Goal: Book appointment/travel/reservation

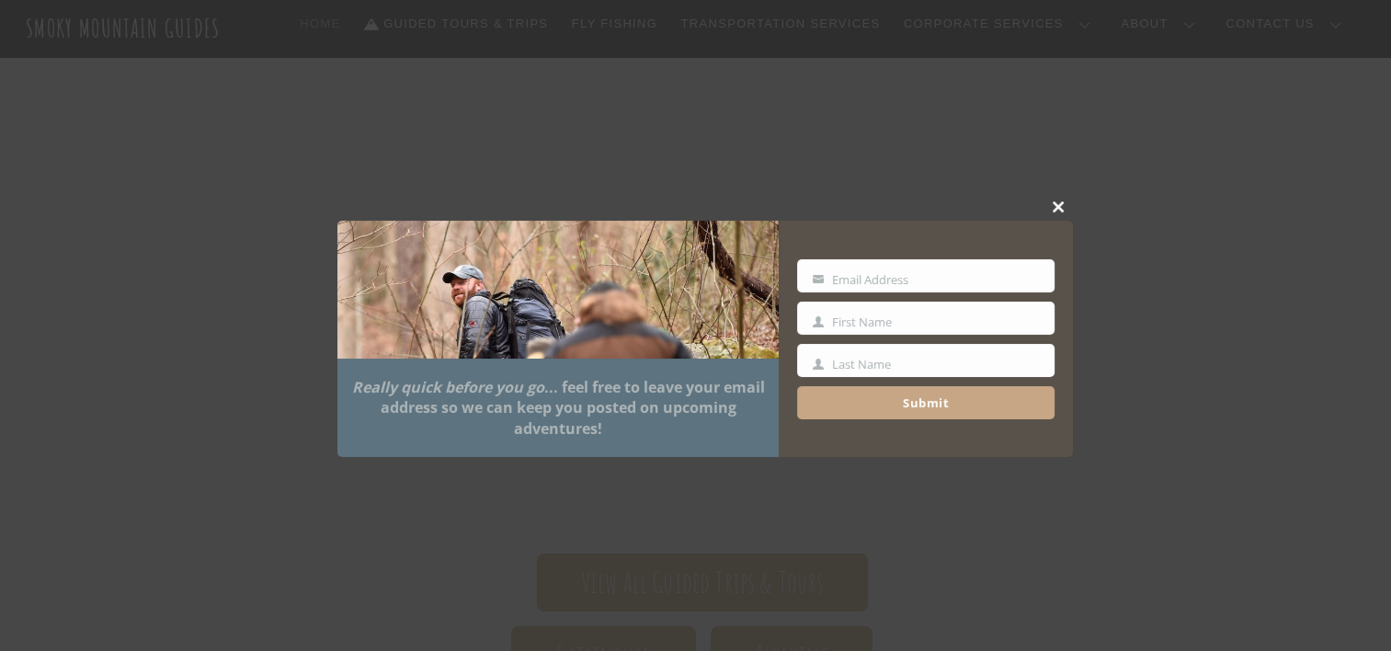
click at [1052, 210] on span at bounding box center [1059, 206] width 28 height 11
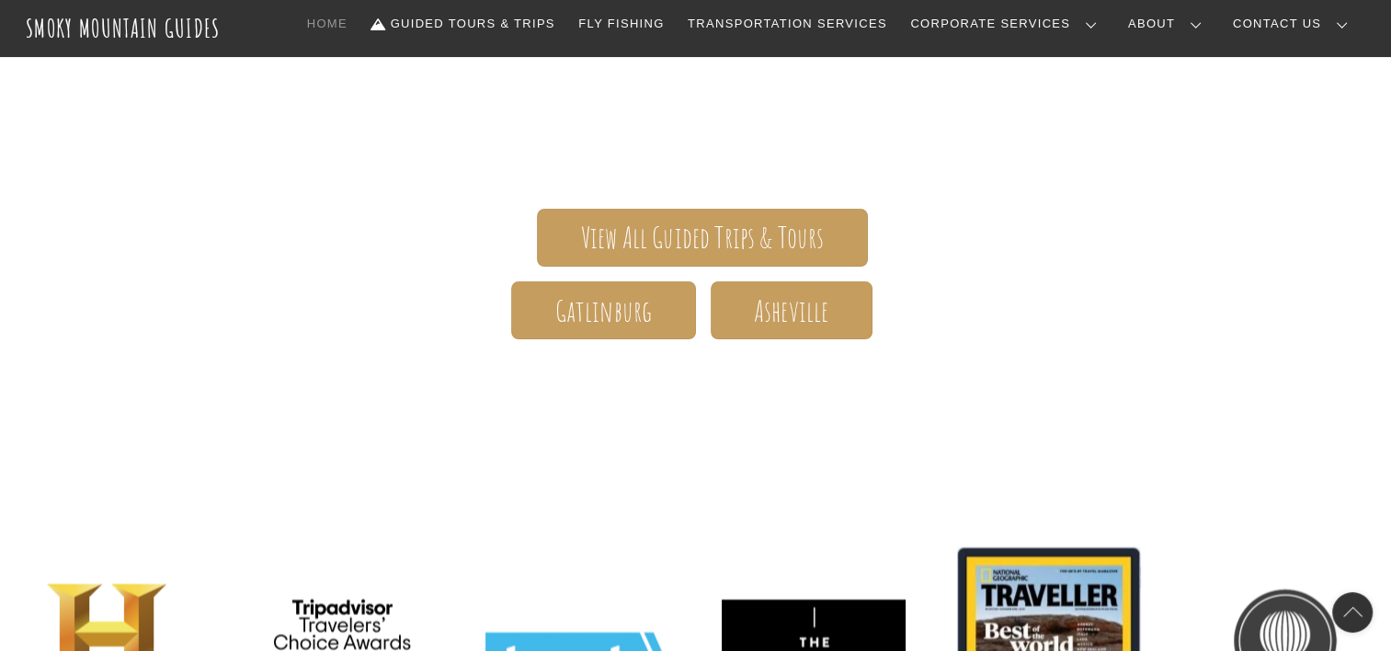
scroll to position [405, 0]
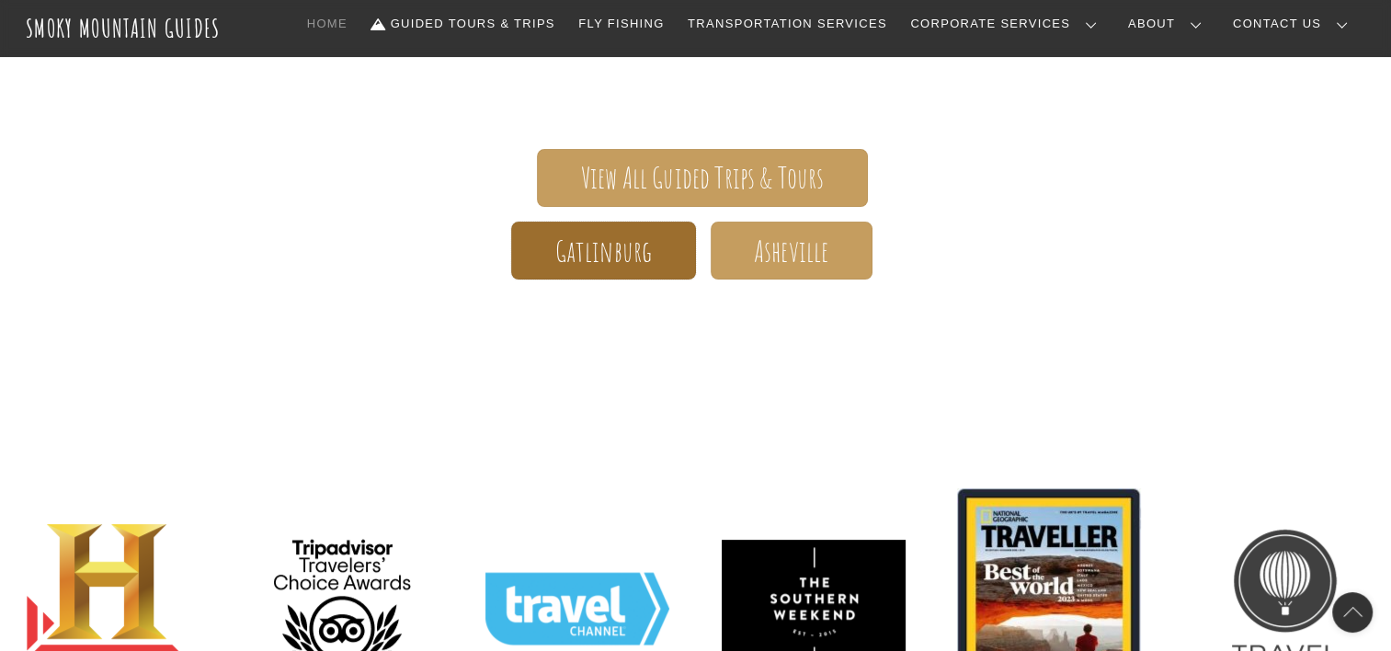
click at [615, 253] on span "Gatlinburg" at bounding box center [603, 251] width 97 height 19
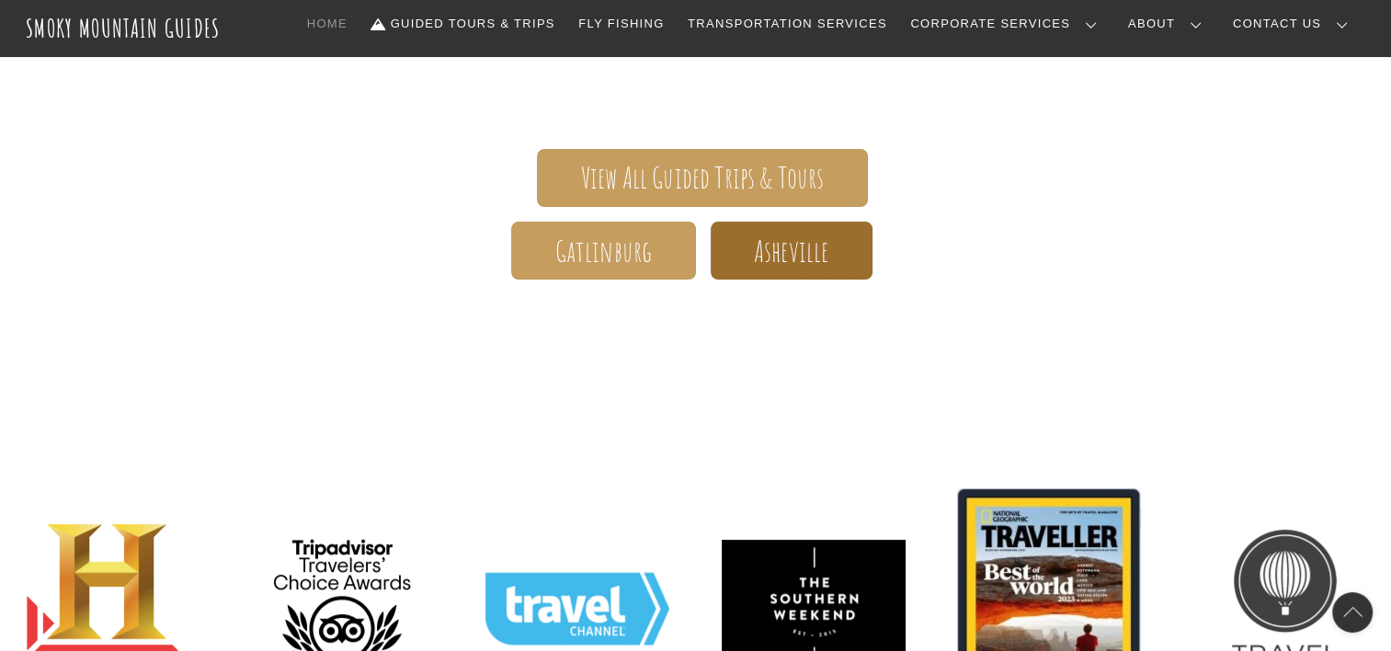
click at [792, 256] on span "Asheville" at bounding box center [791, 251] width 74 height 19
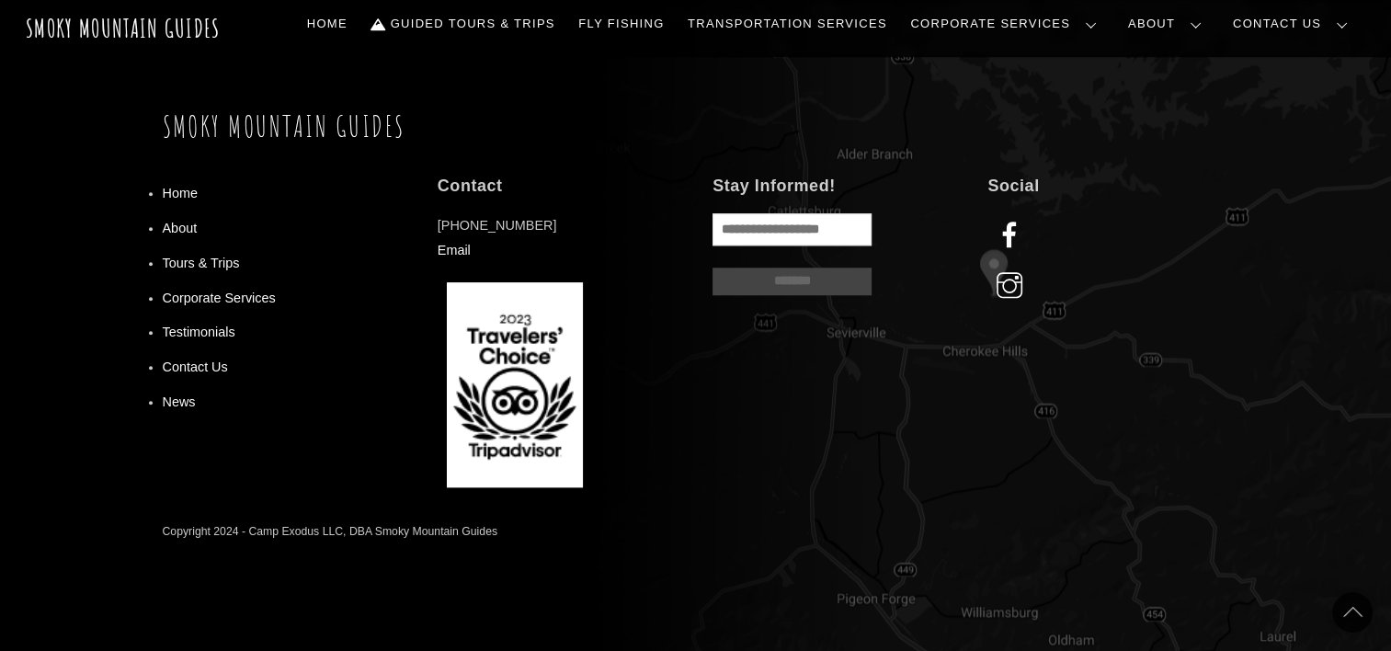
scroll to position [1618, 0]
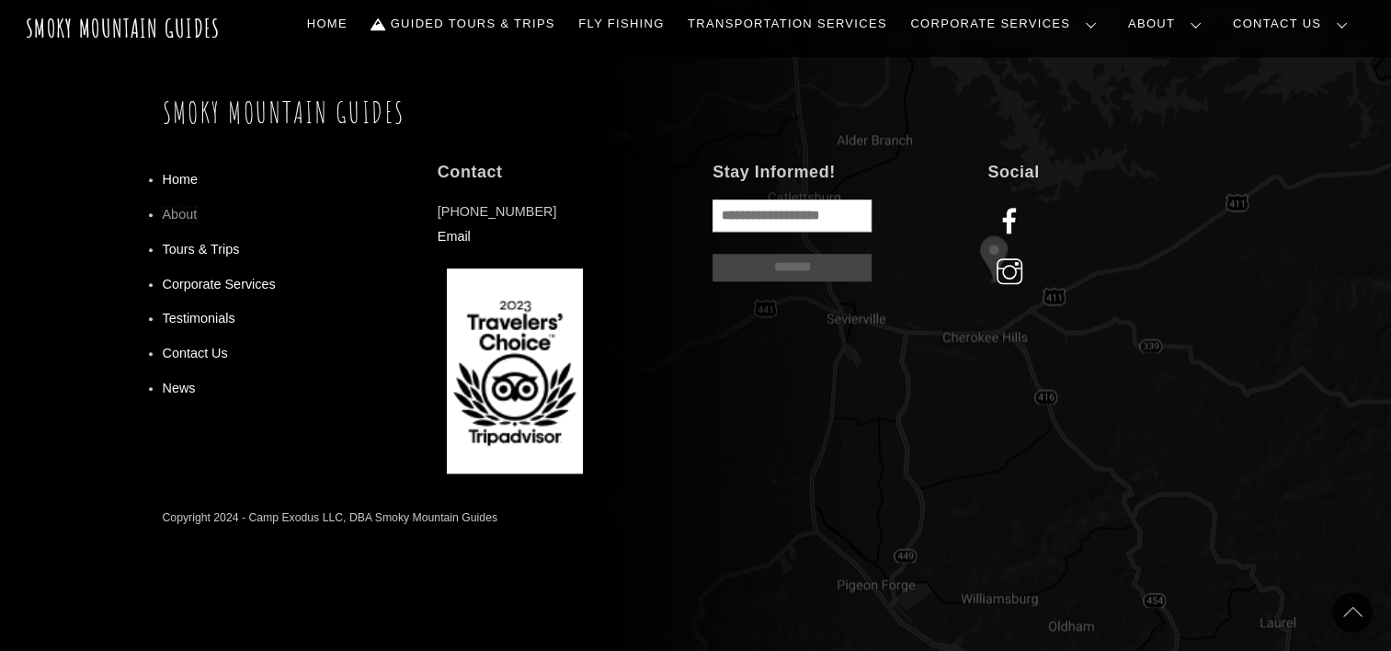
click at [180, 207] on link "About" at bounding box center [180, 214] width 35 height 15
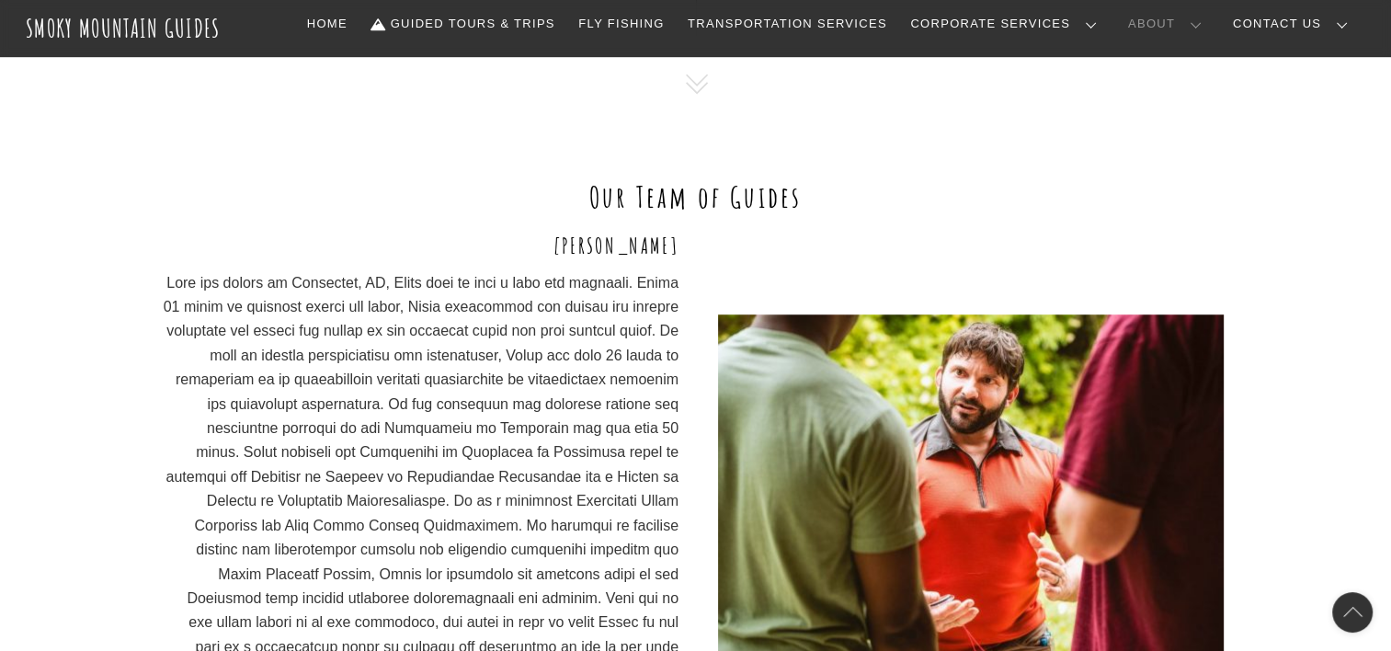
scroll to position [1247, 0]
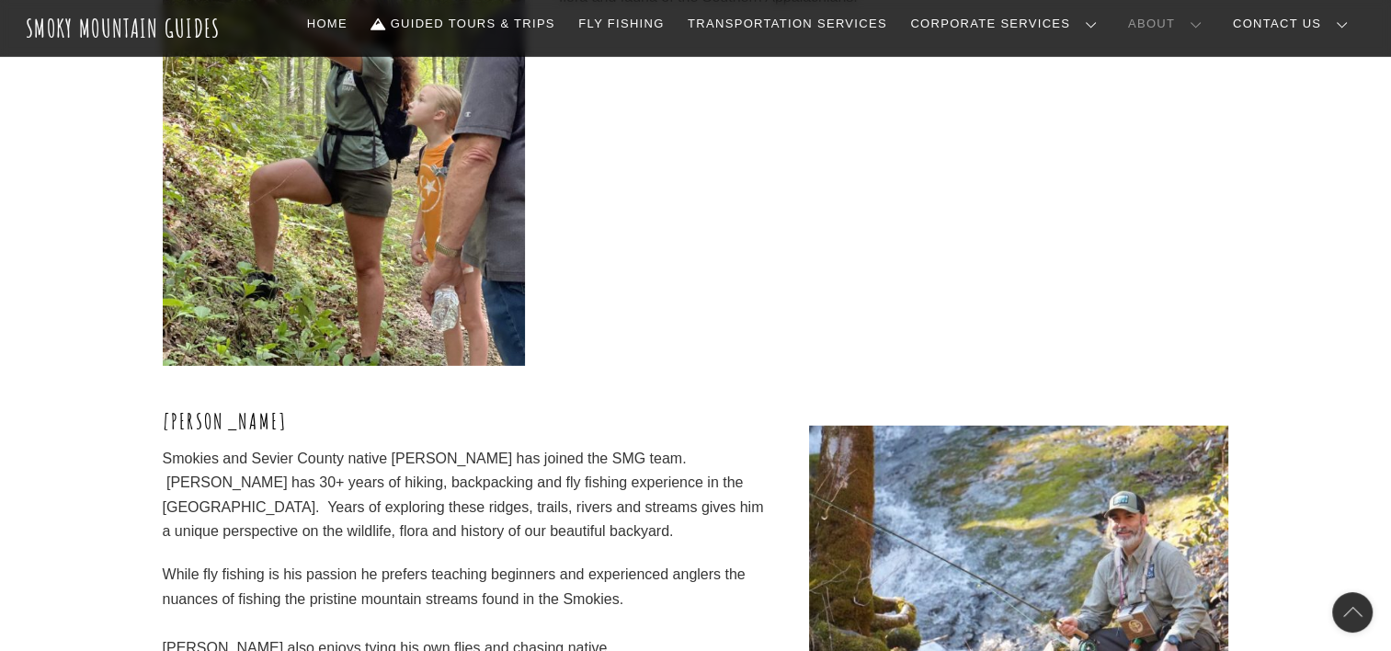
scroll to position [5858, 0]
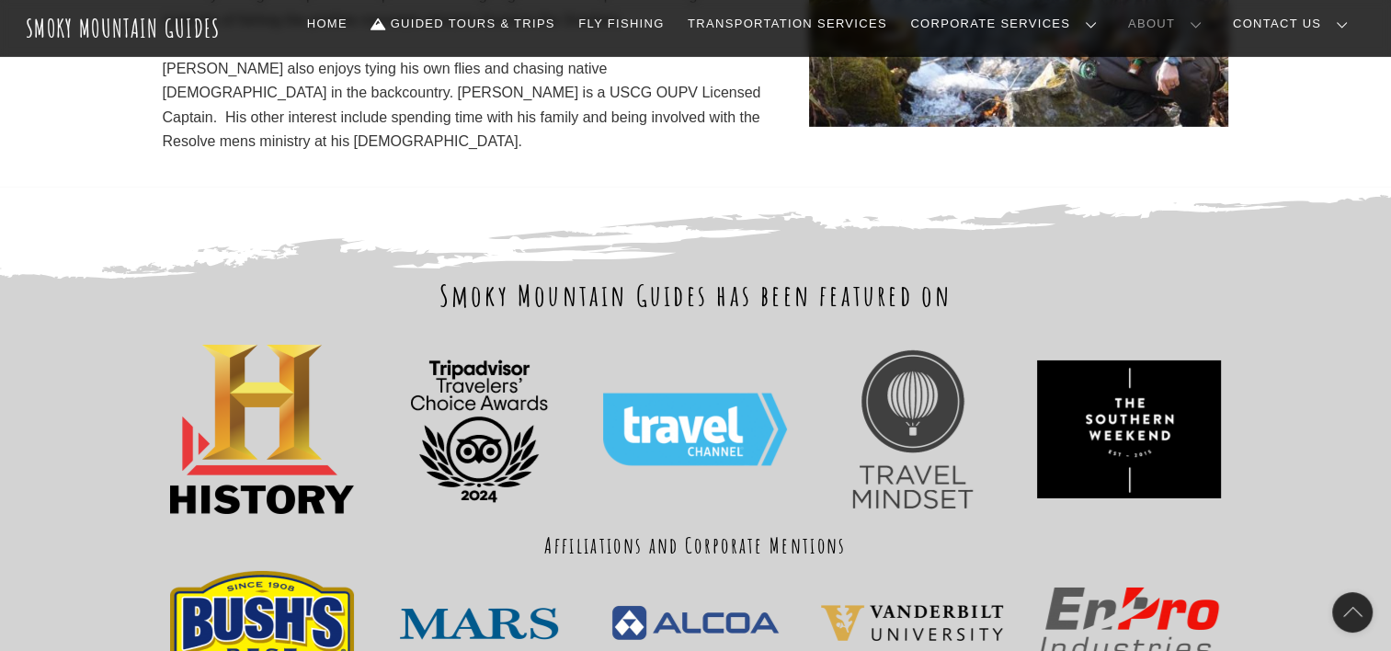
scroll to position [6143, 0]
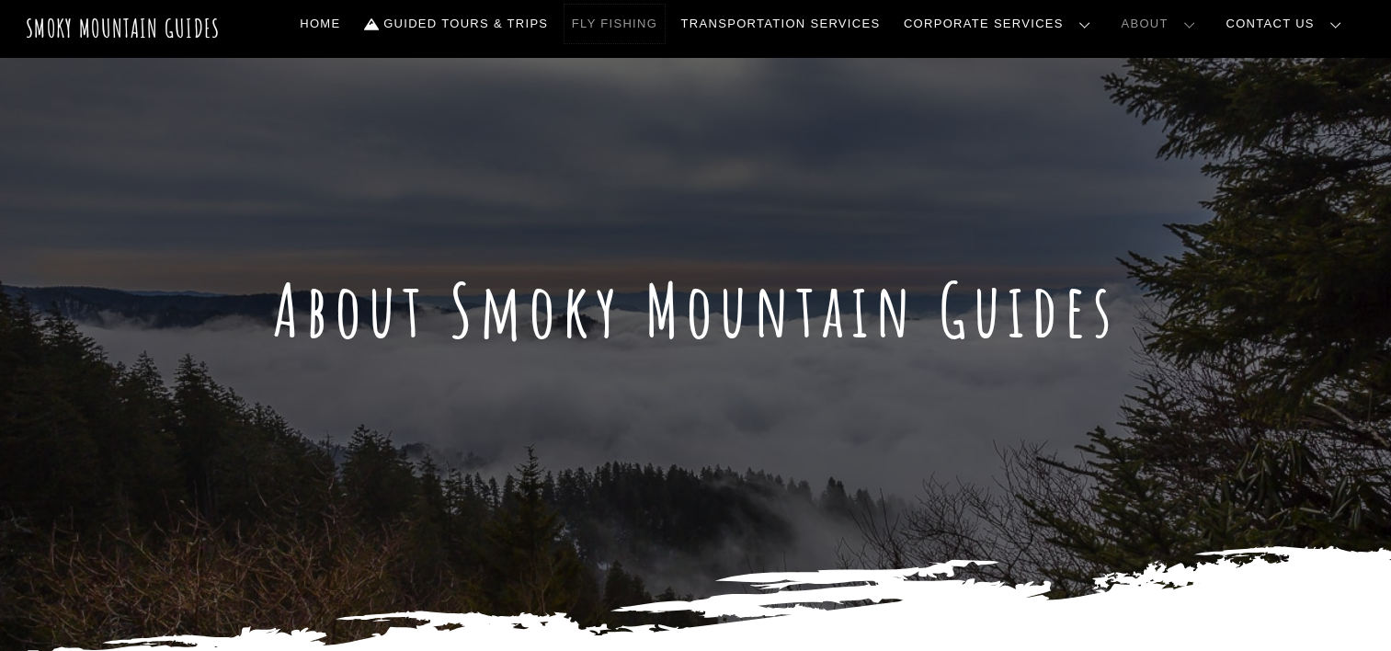
click at [665, 26] on link "Fly Fishing" at bounding box center [614, 24] width 100 height 39
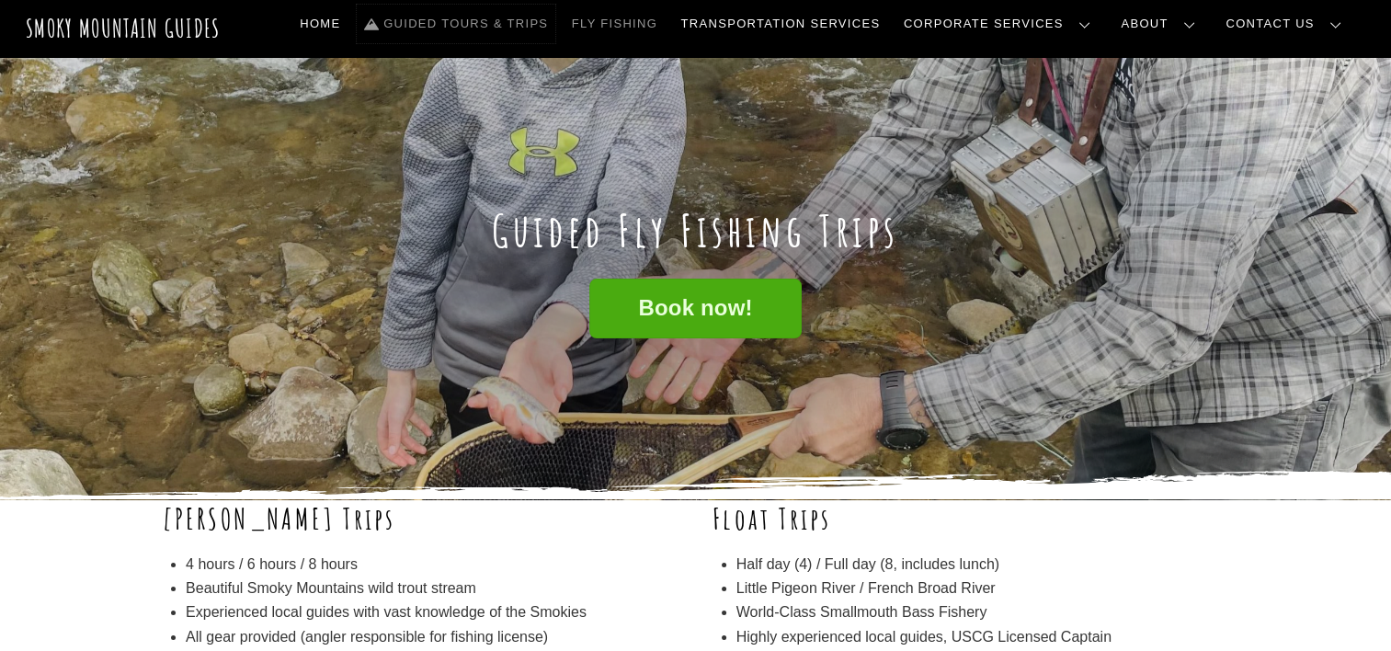
click at [555, 29] on link "Guided Tours & Trips" at bounding box center [456, 24] width 199 height 39
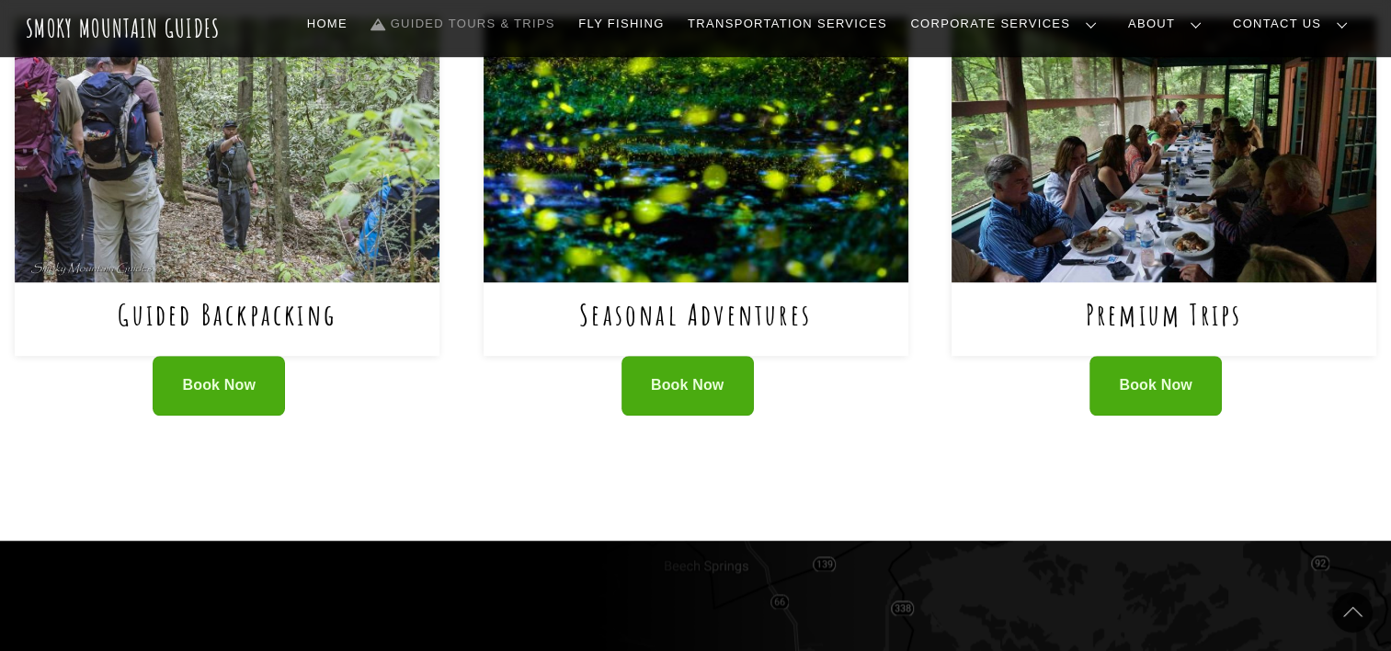
scroll to position [1273, 0]
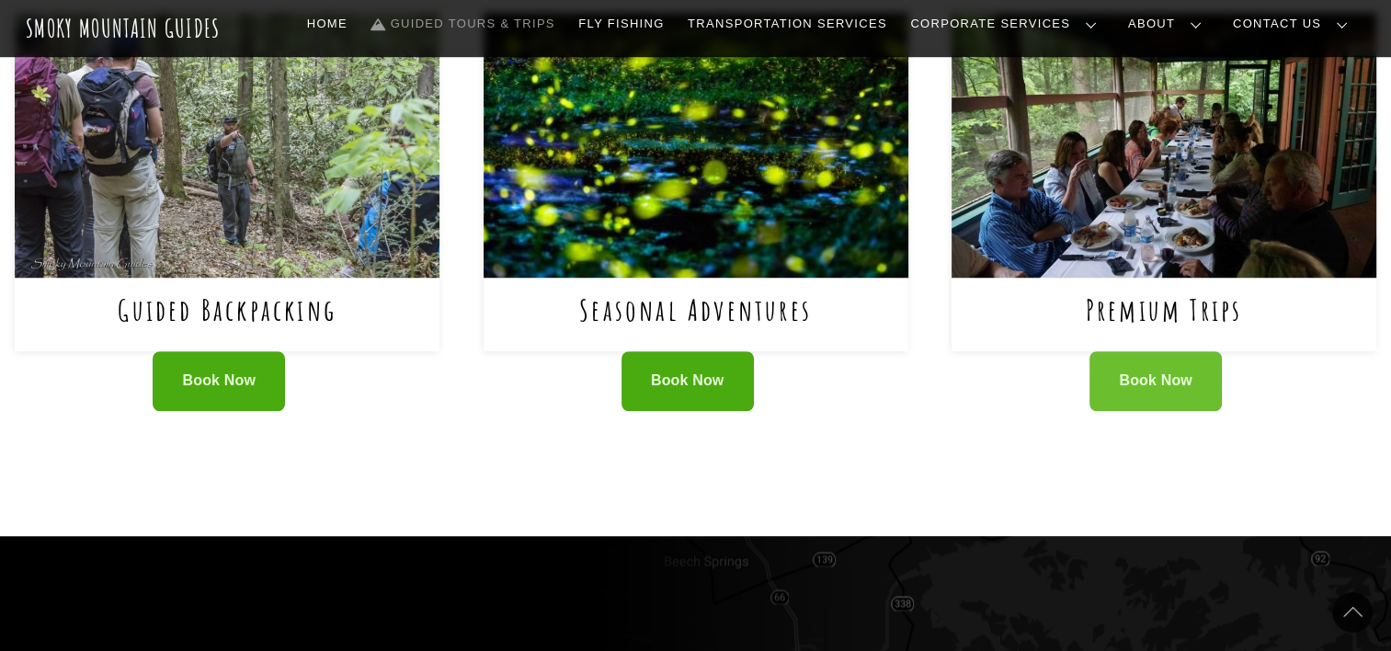
click at [1163, 394] on link "Book Now" at bounding box center [1155, 381] width 132 height 60
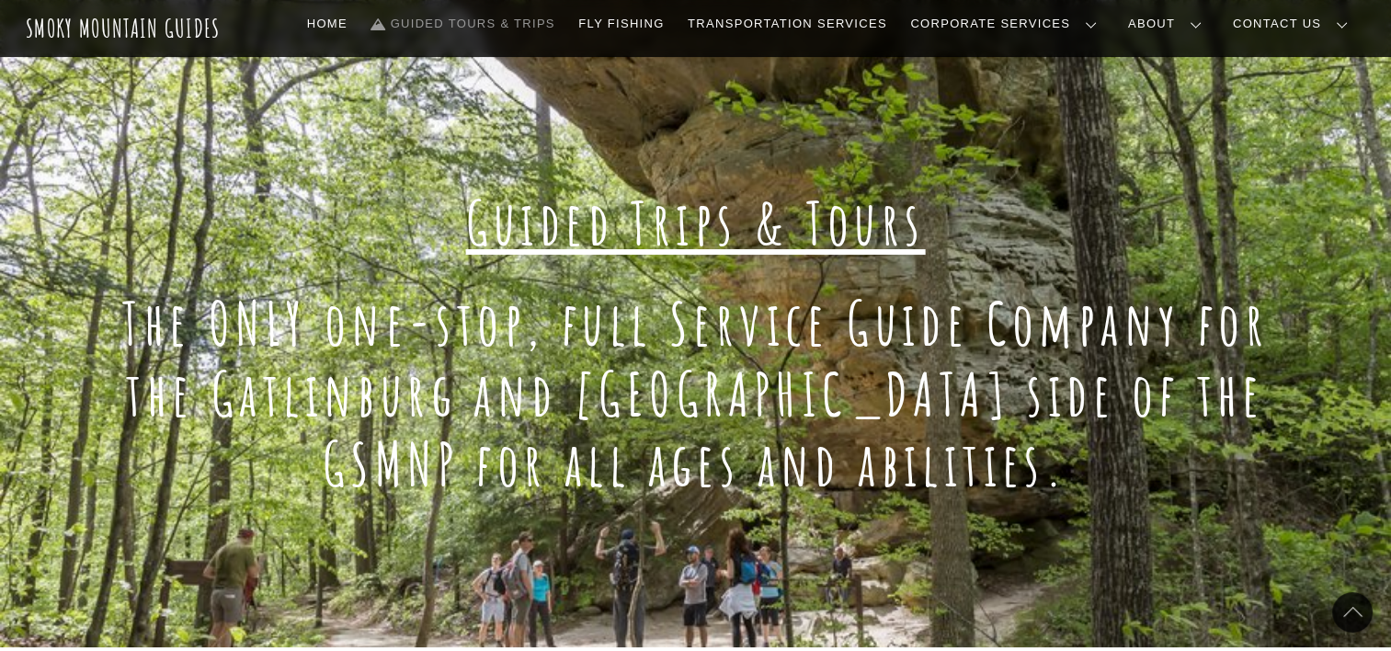
scroll to position [49, 0]
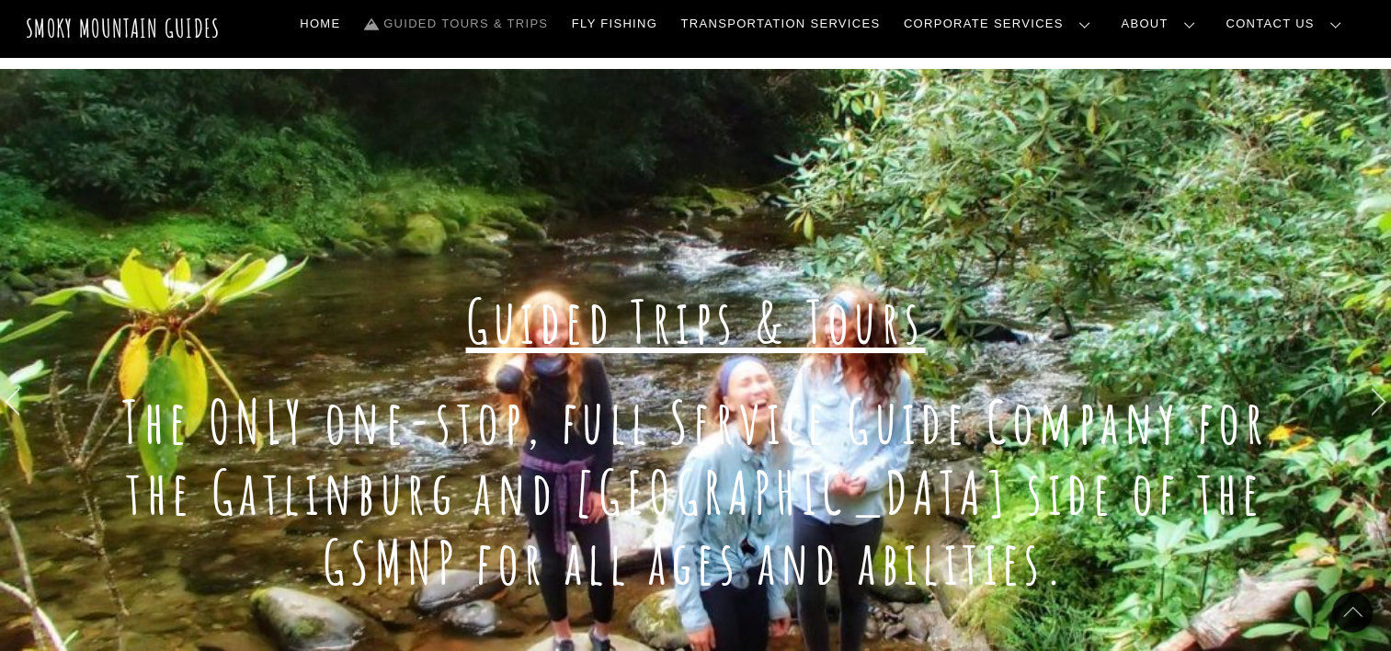
click at [1343, 555] on div "Guided Trips & Tours The ONLY one-stop, full Service Guide Company for the Gatl…" at bounding box center [695, 407] width 1391 height 677
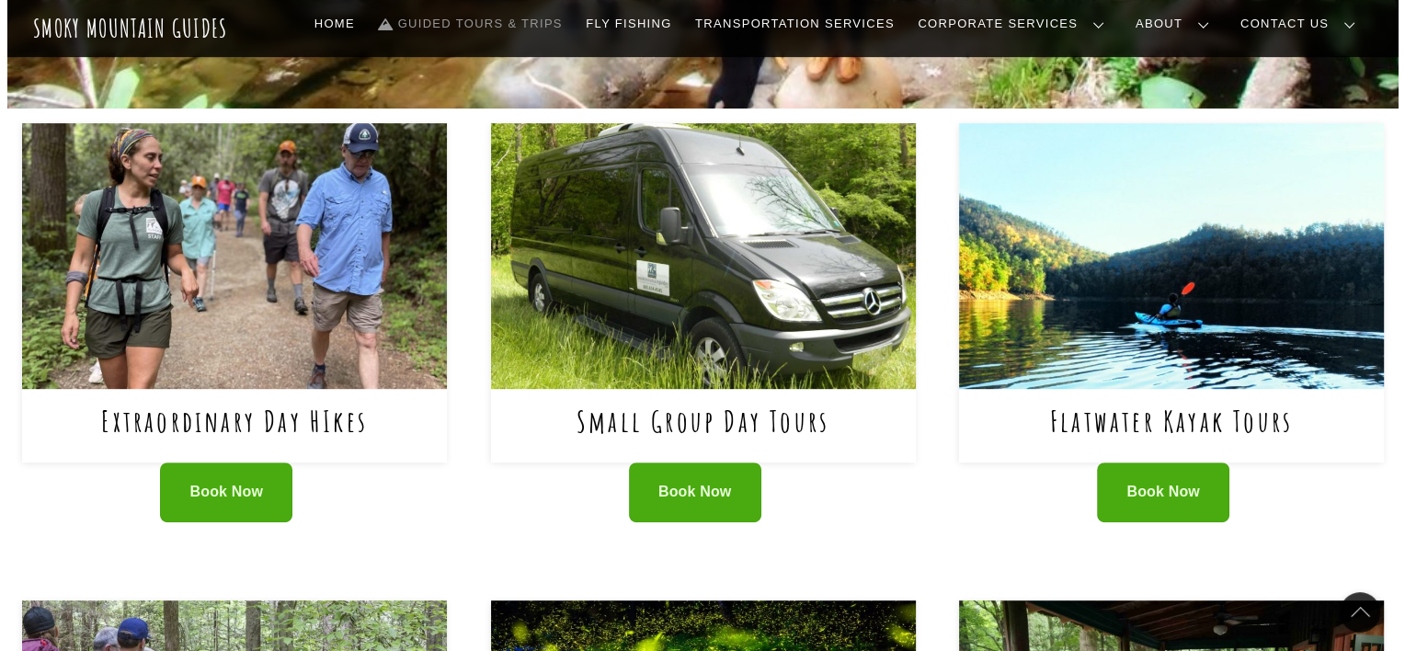
scroll to position [759, 0]
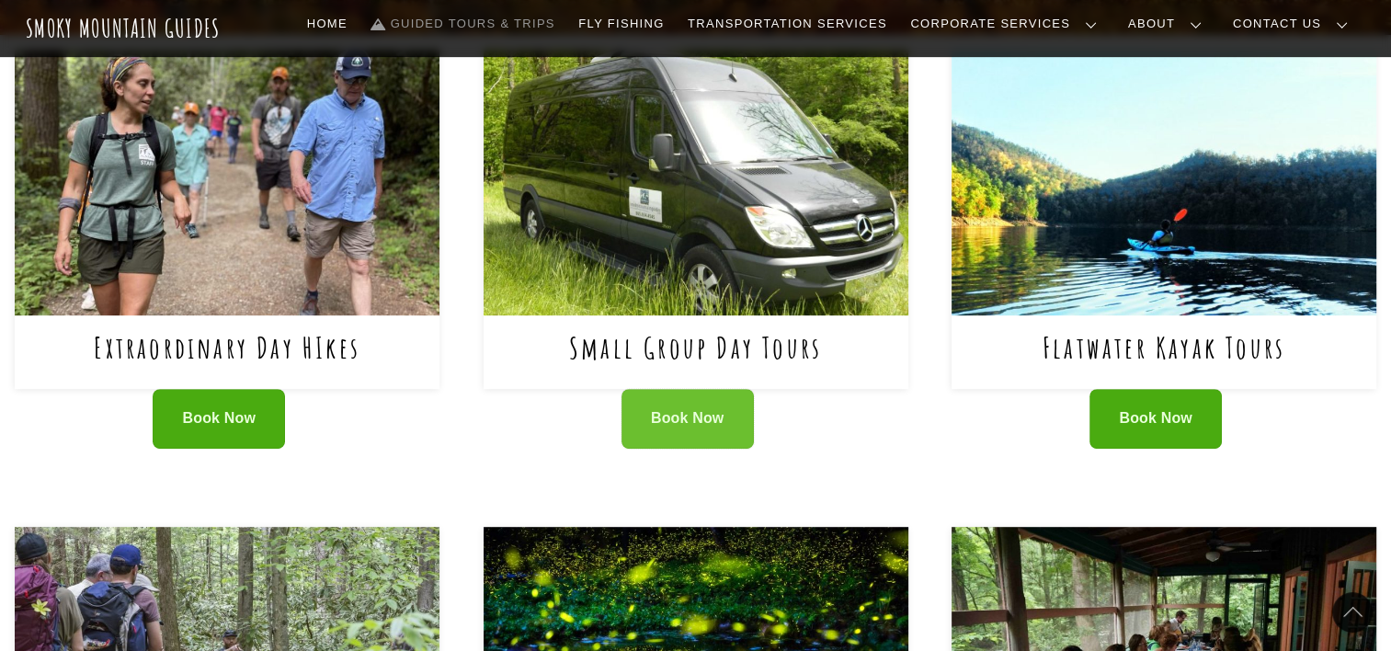
click at [687, 422] on span "Book Now" at bounding box center [688, 418] width 74 height 19
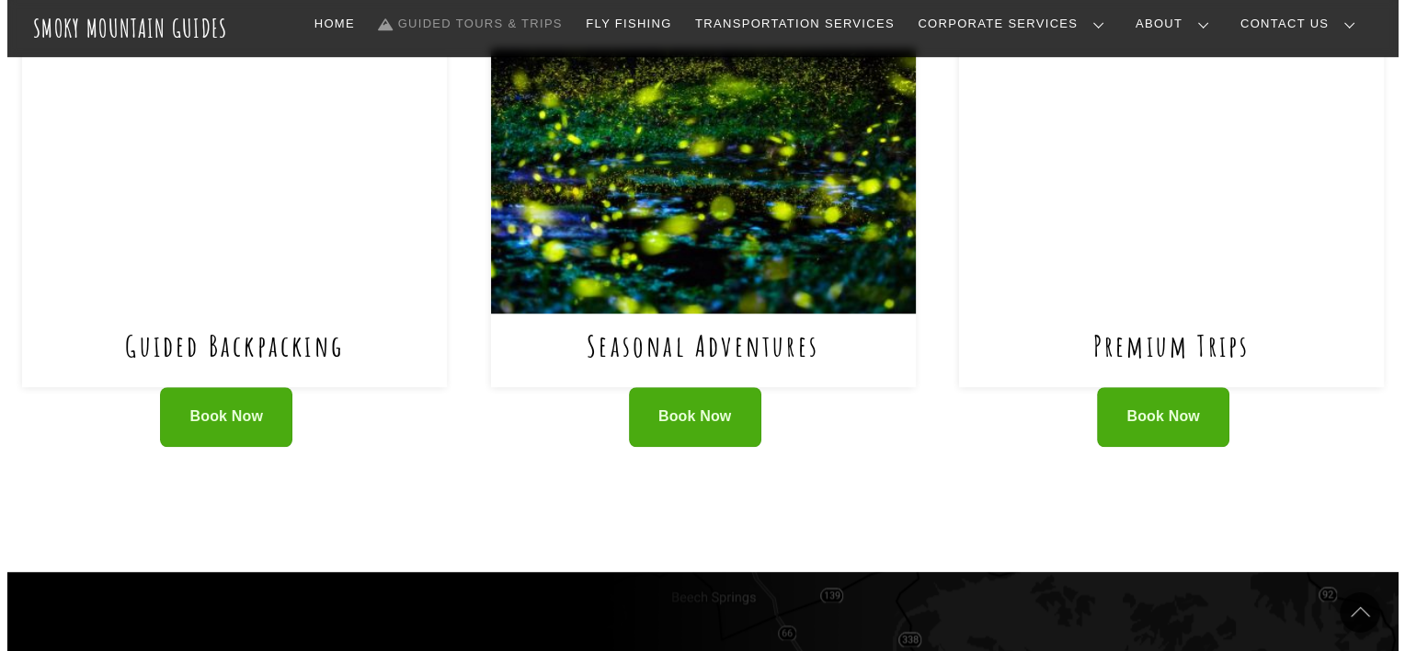
scroll to position [1271, 0]
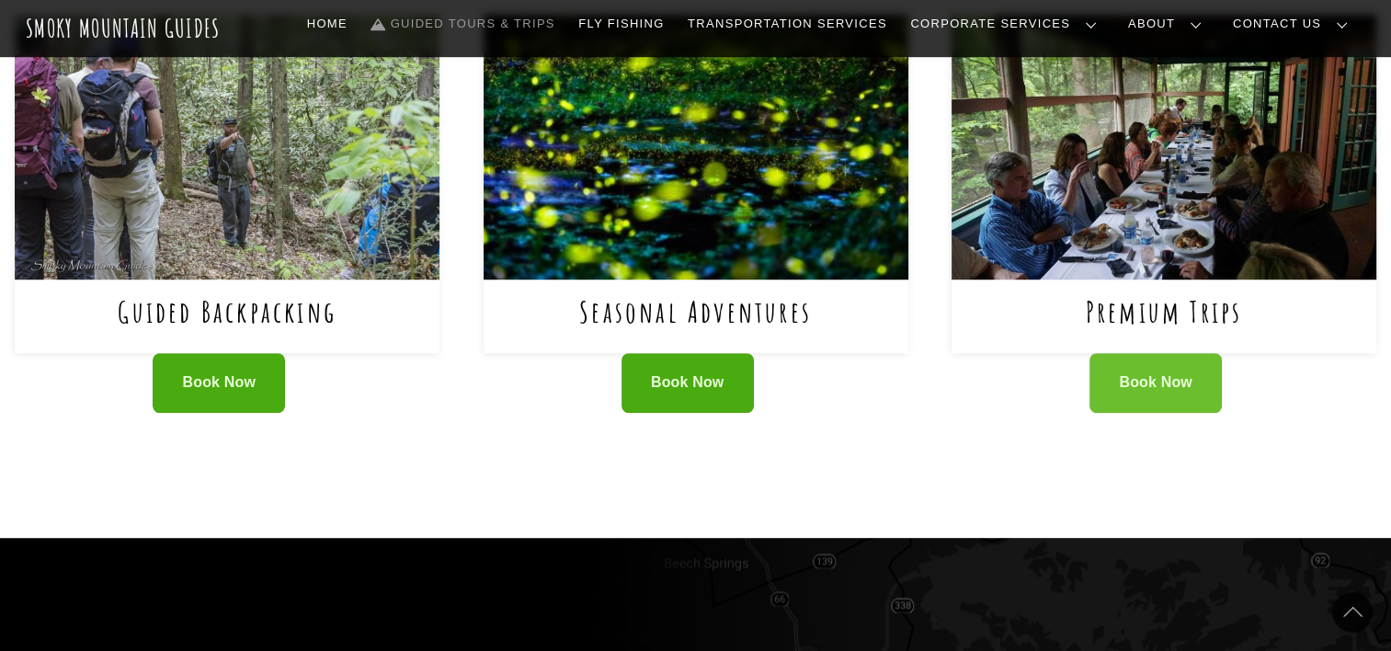
click at [1191, 405] on link "Book Now" at bounding box center [1155, 383] width 132 height 60
click at [1146, 389] on span "Book Now" at bounding box center [1156, 382] width 74 height 19
